Goal: Task Accomplishment & Management: Use online tool/utility

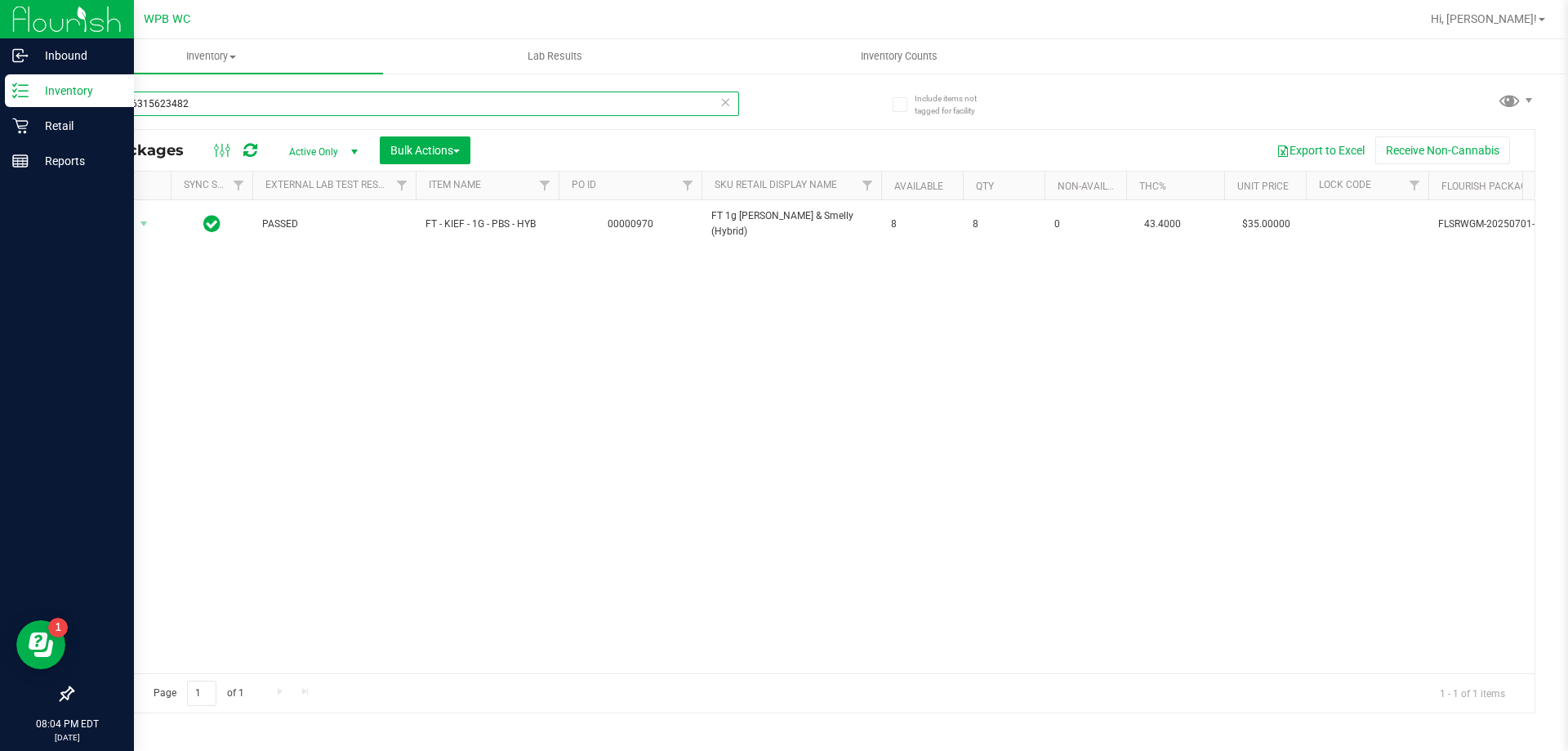
drag, startPoint x: 205, startPoint y: 93, endPoint x: 0, endPoint y: 108, distance: 205.5
click at [0, 108] on div "Inbound Inventory Retail Reports 08:04 PM EDT [DATE] 08/20 WPB WC Hi, [PERSON_N…" at bounding box center [784, 376] width 1568 height 751
type input "milk"
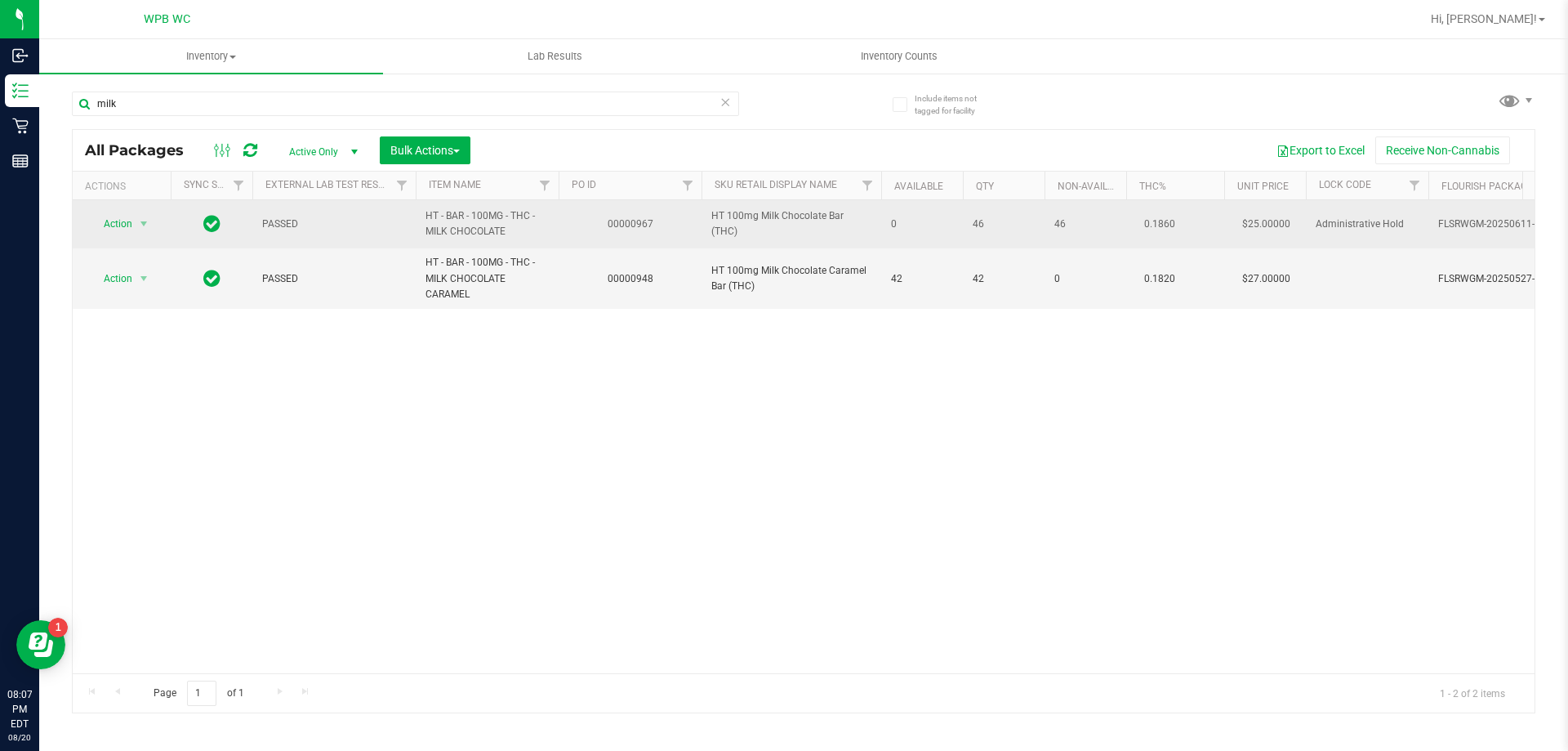
click at [120, 217] on span "Action" at bounding box center [111, 223] width 44 height 23
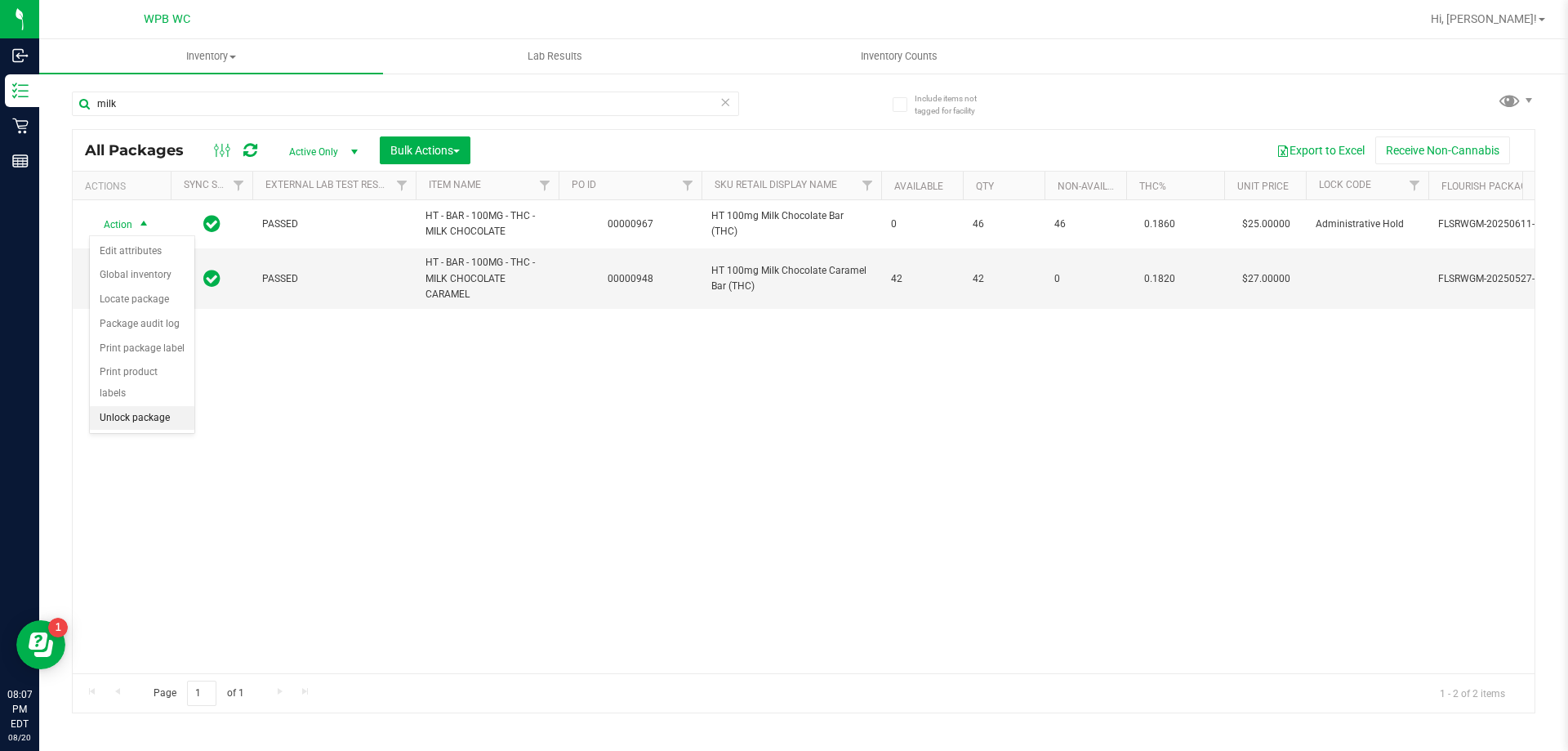
drag, startPoint x: 129, startPoint y: 388, endPoint x: 53, endPoint y: 367, distance: 78.8
click at [127, 406] on li "Unlock package" at bounding box center [142, 418] width 105 height 24
